Goal: Information Seeking & Learning: Learn about a topic

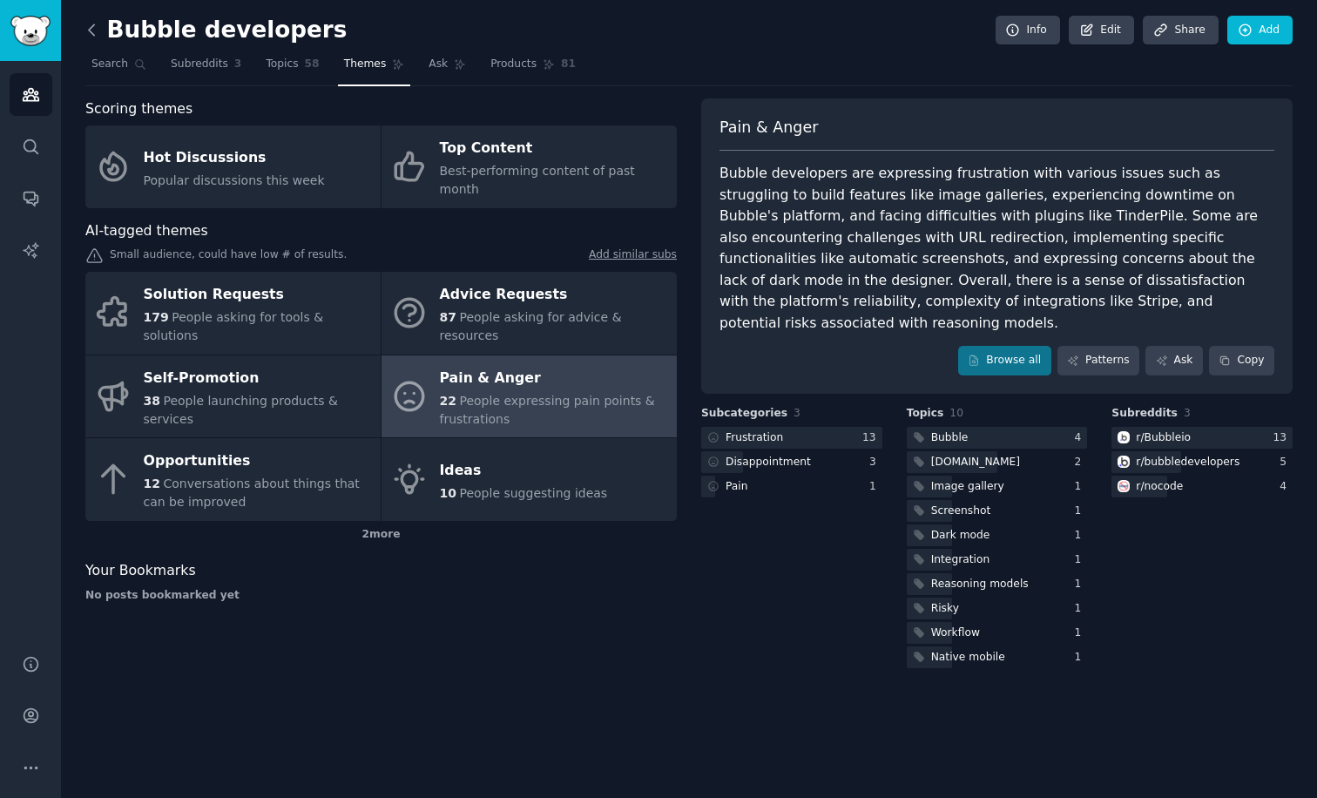
click at [89, 30] on icon at bounding box center [91, 29] width 5 height 10
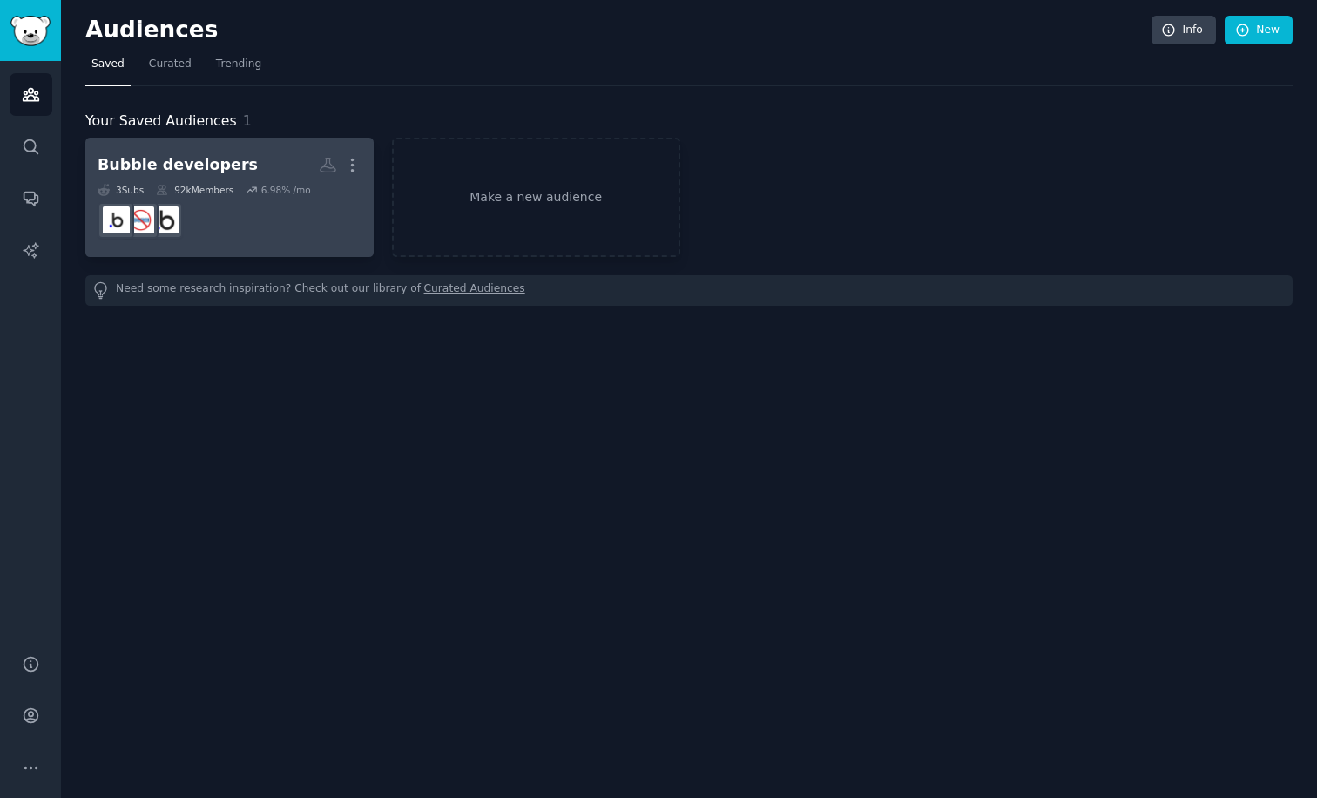
click at [207, 199] on dd at bounding box center [230, 220] width 264 height 49
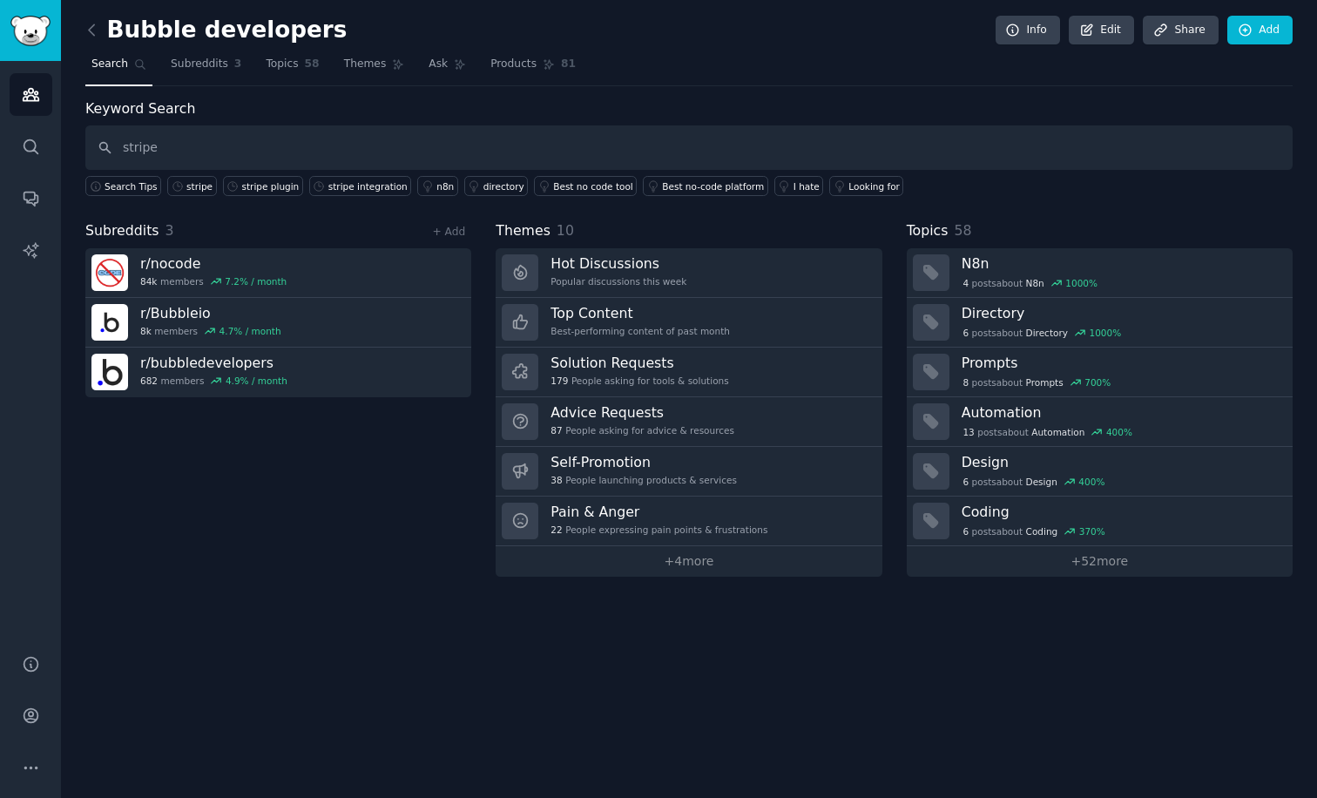
type input "stripe"
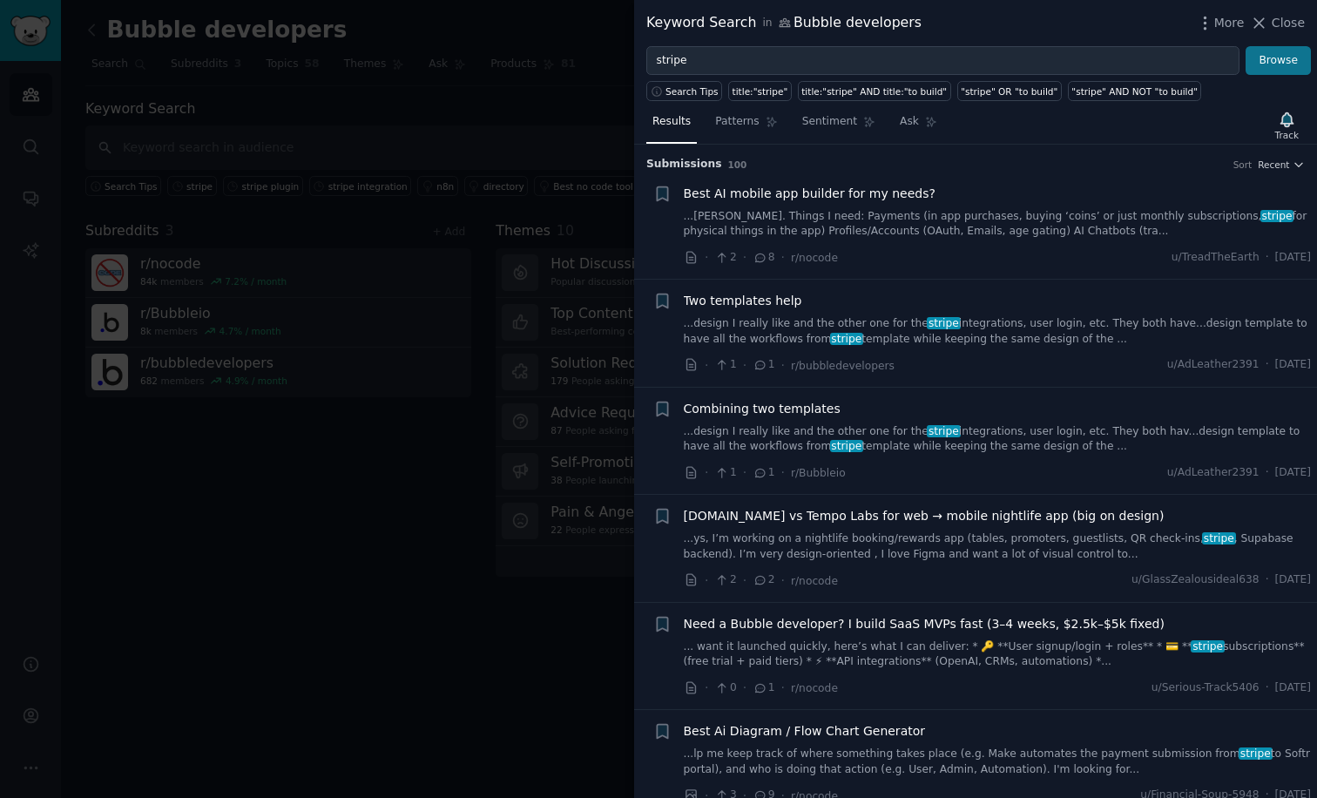
click at [1283, 66] on button "Browse" at bounding box center [1277, 61] width 65 height 30
click at [708, 93] on span "Search Tips" at bounding box center [691, 91] width 53 height 12
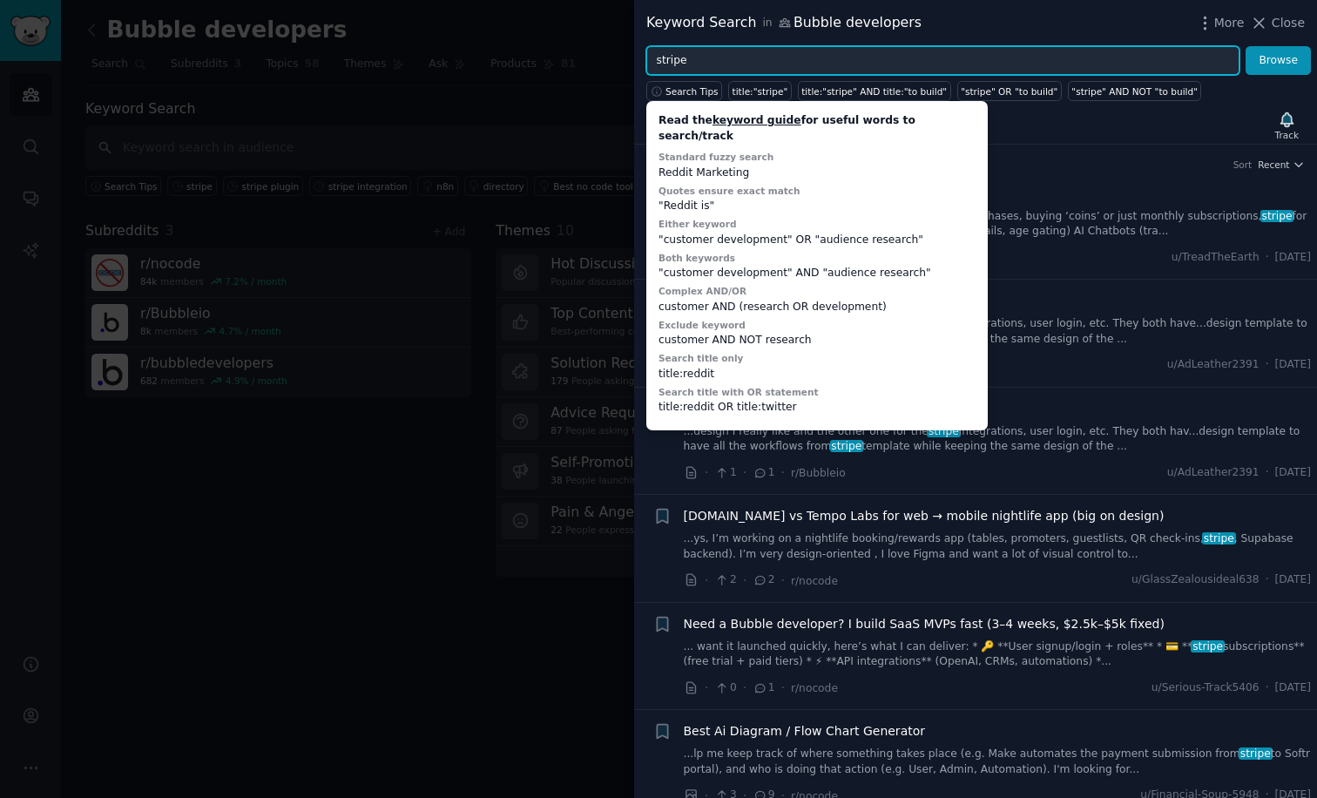
click at [704, 64] on input "stripe" at bounding box center [942, 61] width 593 height 30
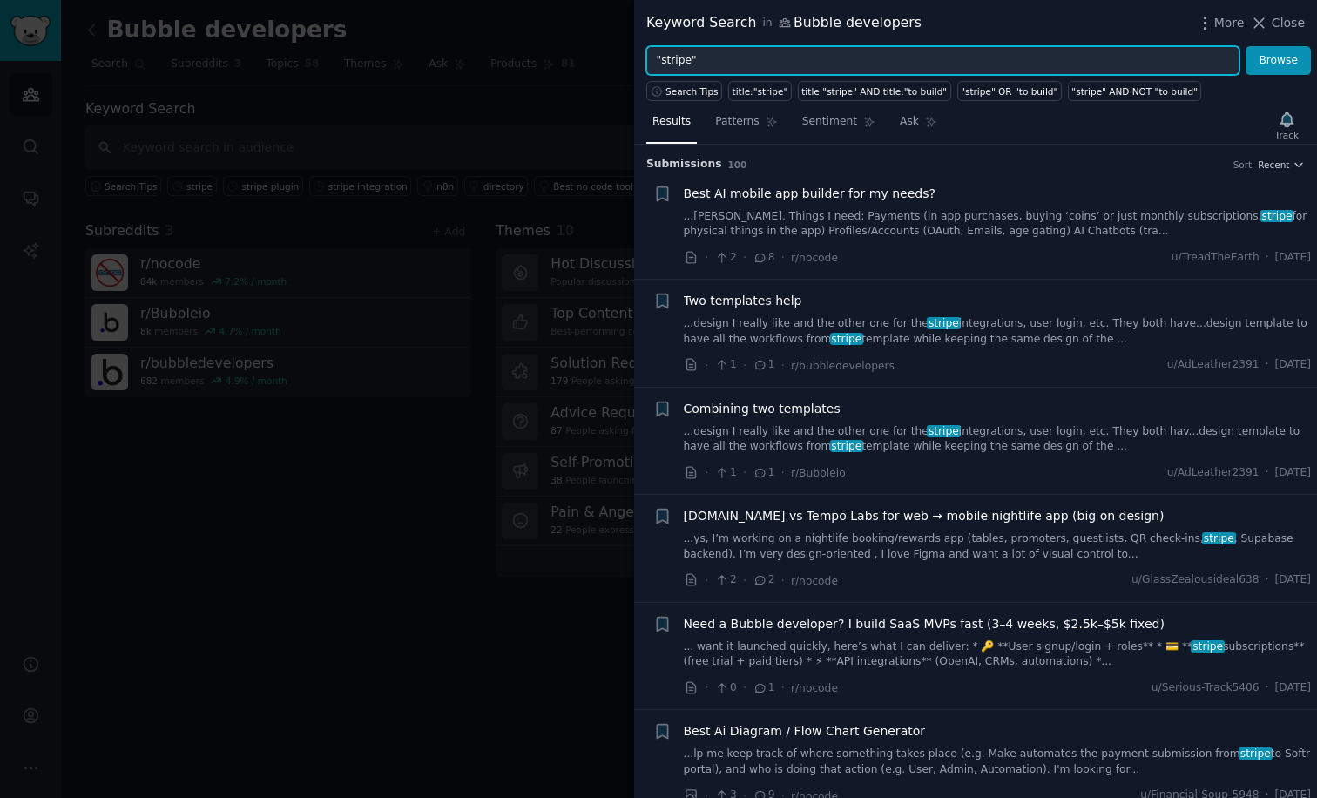
type input ""stripe""
click at [1278, 60] on button "Browse" at bounding box center [1277, 61] width 65 height 30
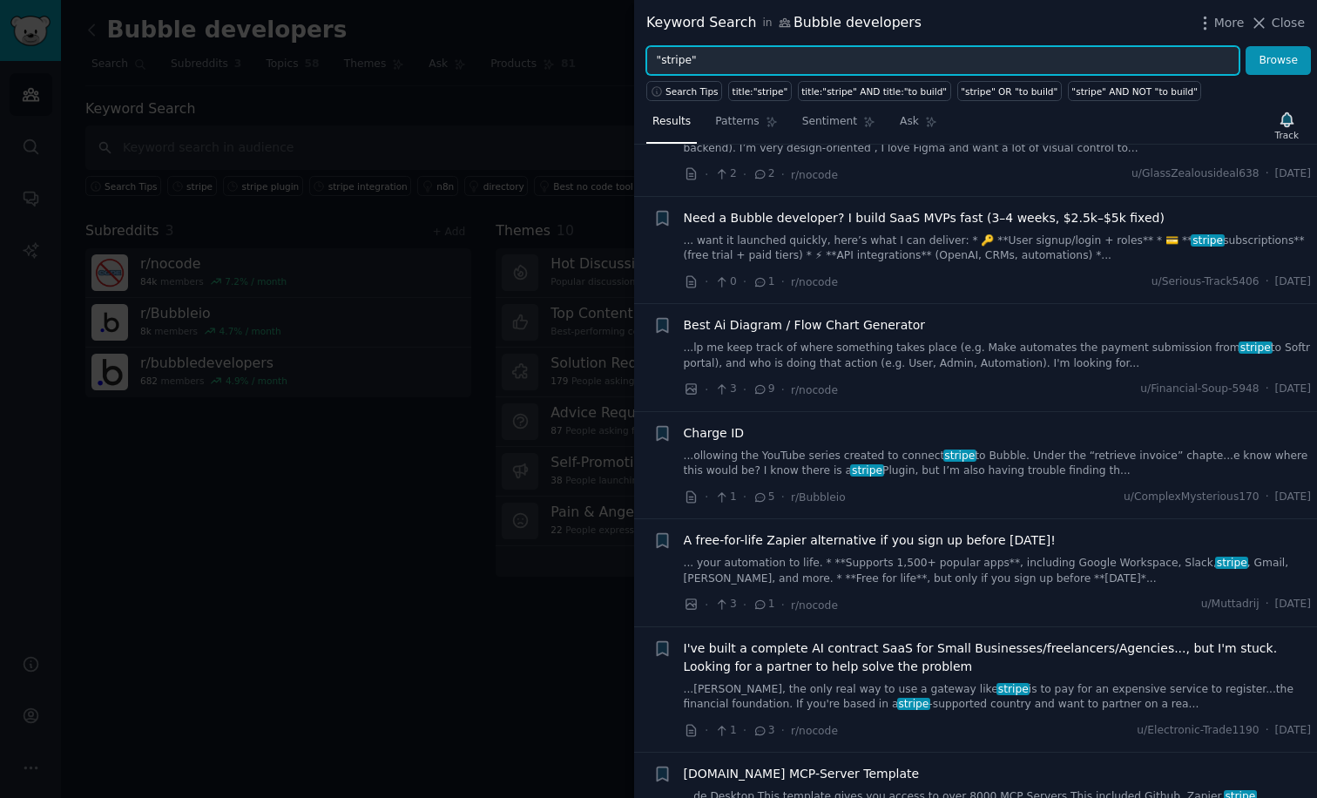
scroll to position [415, 0]
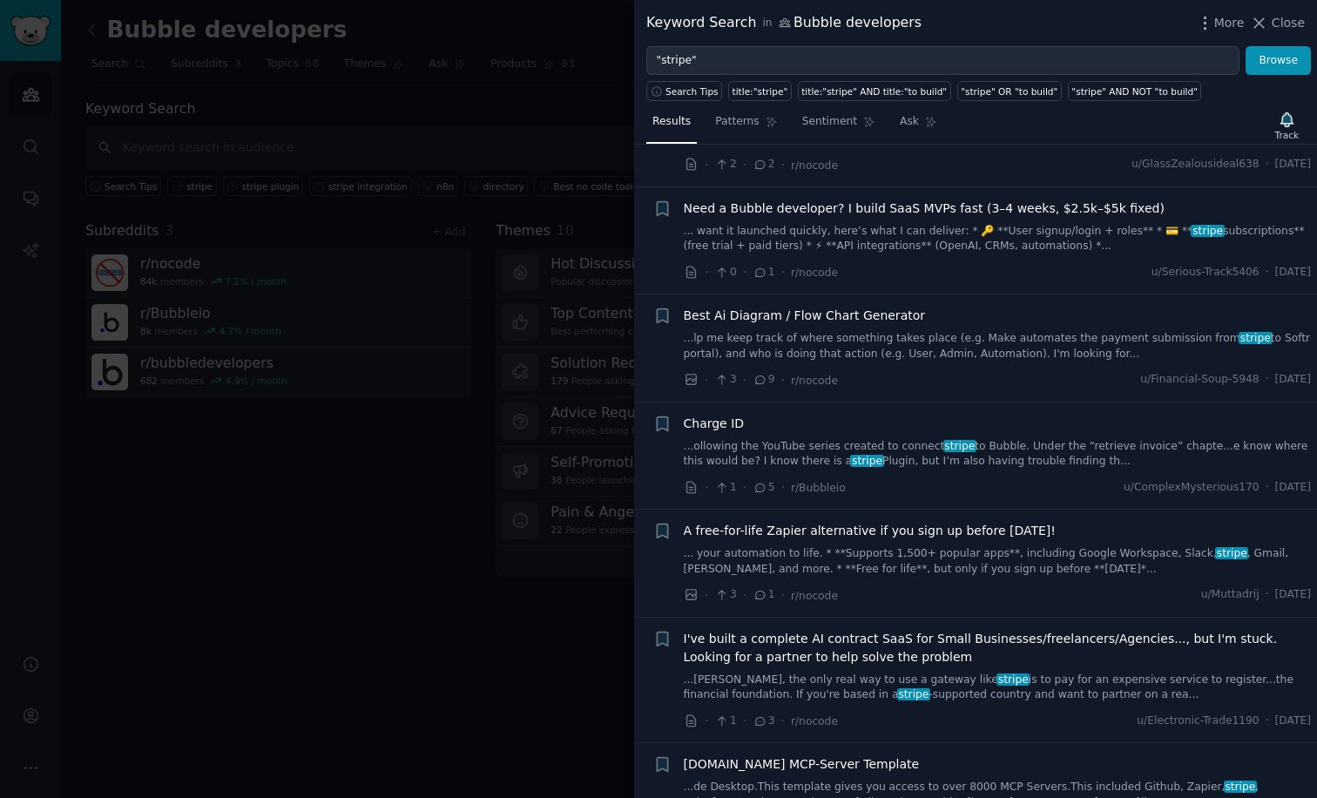
click at [939, 454] on link "...ollowing the YouTube series created to connect stripe to Bubble. Under the “…" at bounding box center [998, 454] width 628 height 30
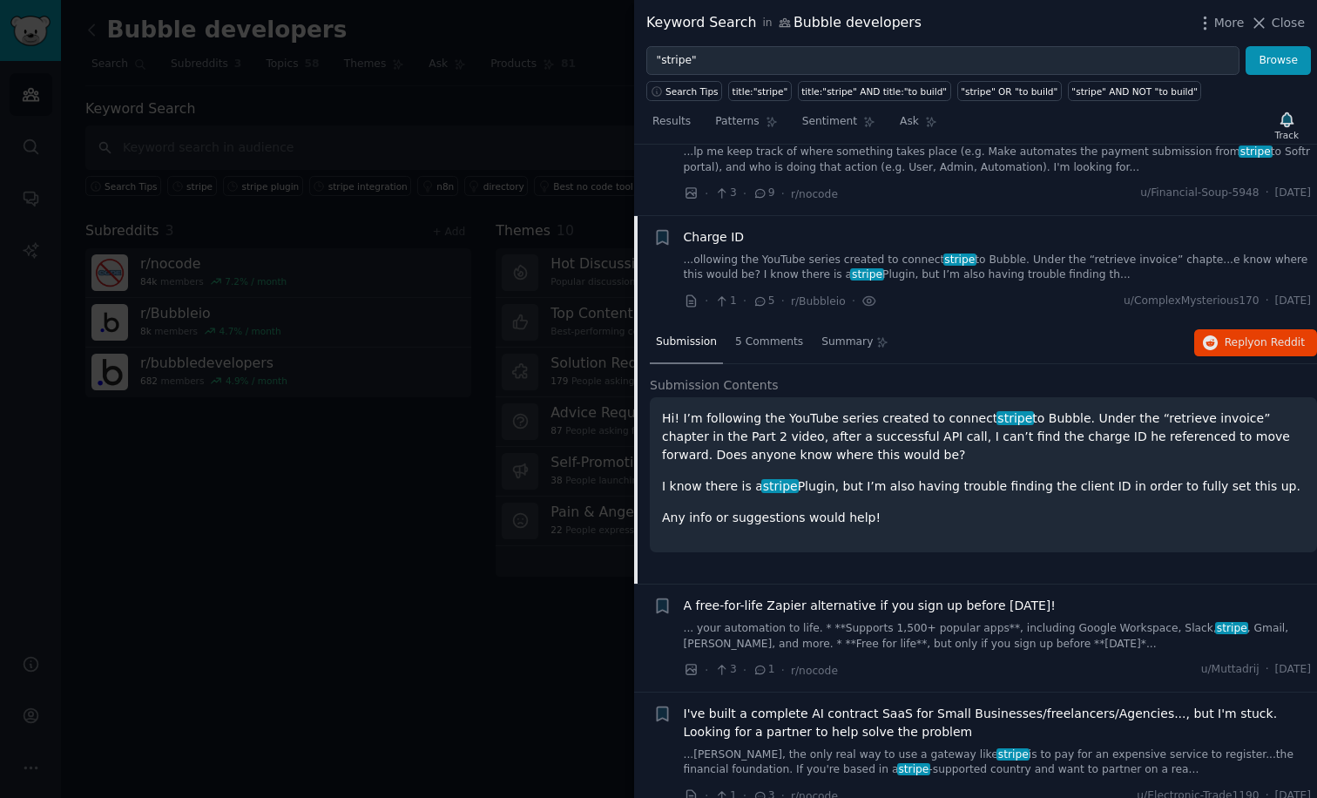
scroll to position [667, 0]
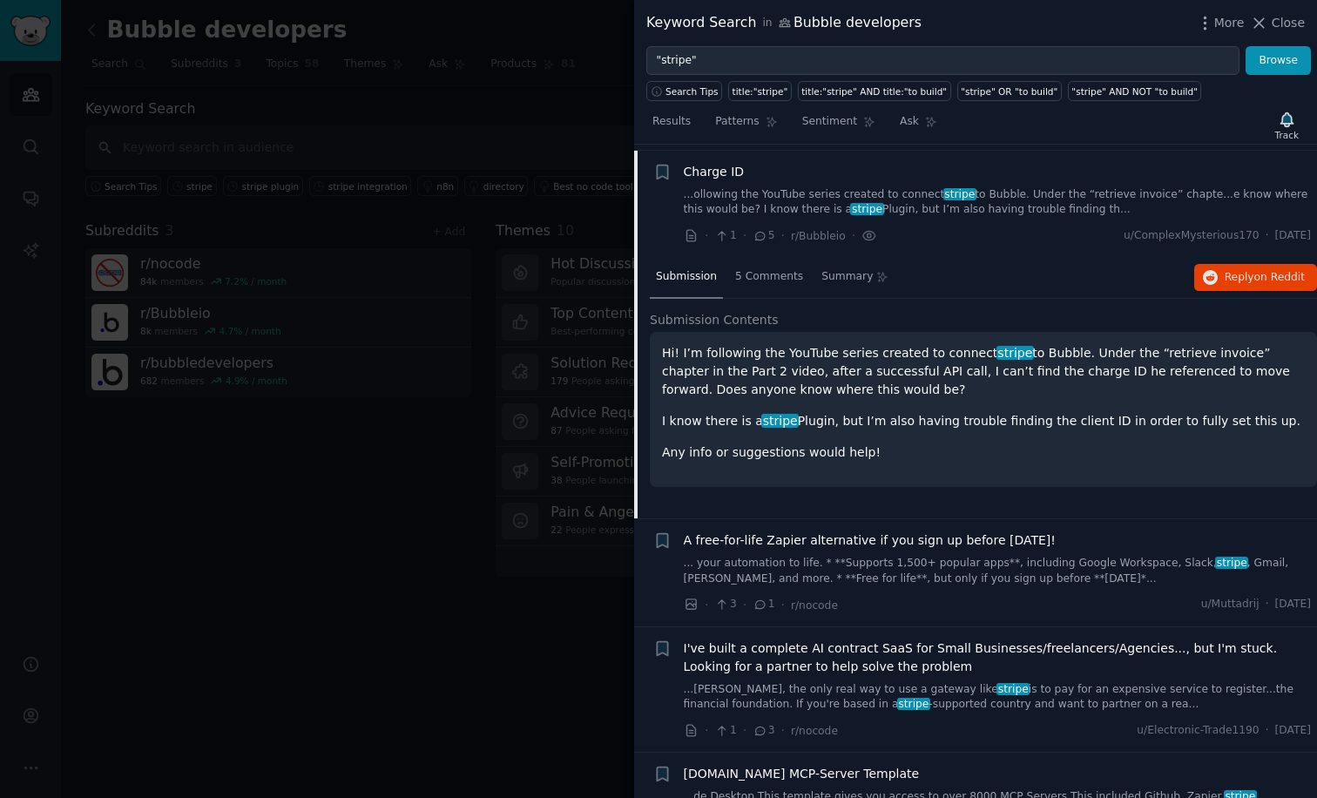
click at [769, 371] on p "Hi! I’m following the YouTube series created to connect stripe to Bubble. Under…" at bounding box center [983, 371] width 643 height 55
click at [1261, 274] on span "on Reddit" at bounding box center [1279, 277] width 51 height 12
